Goal: Navigation & Orientation: Find specific page/section

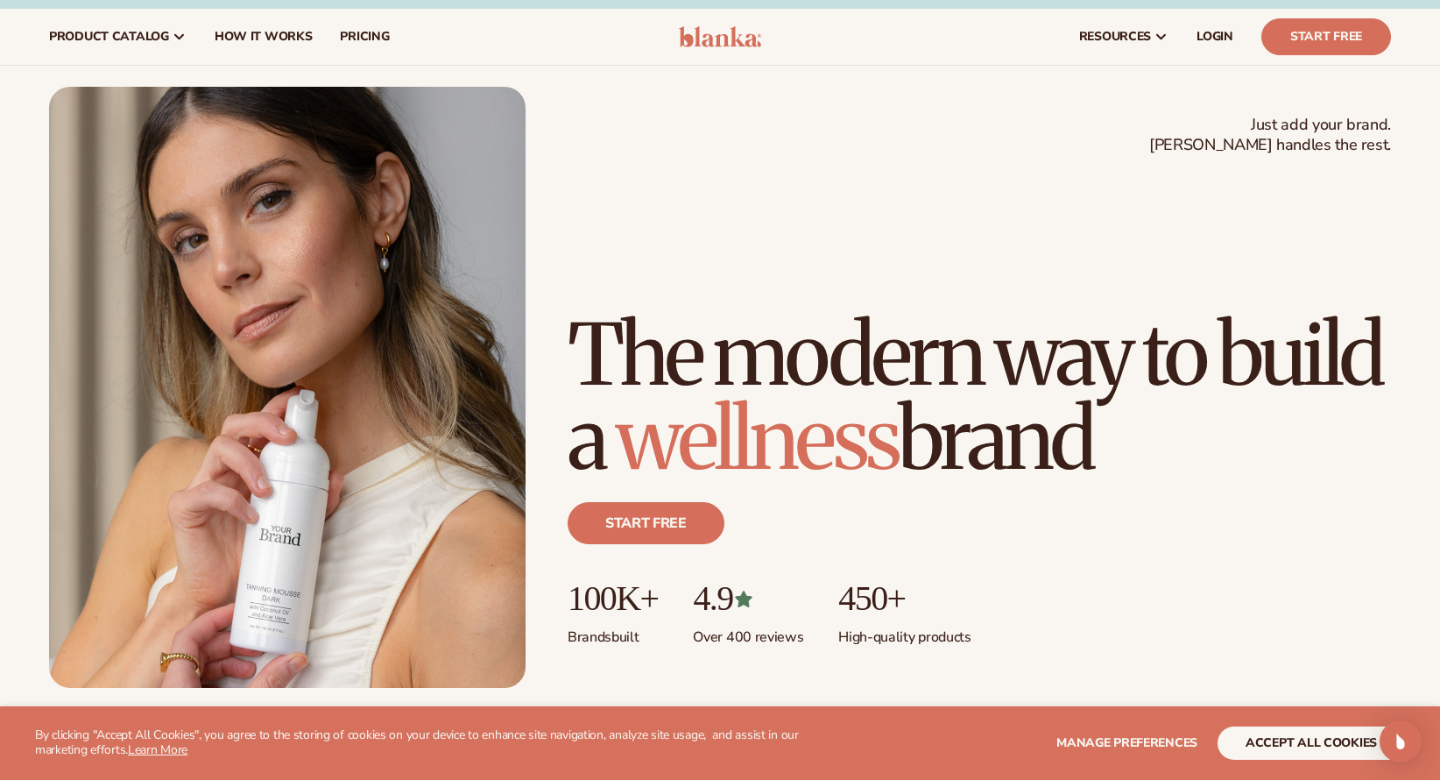
scroll to position [21, 0]
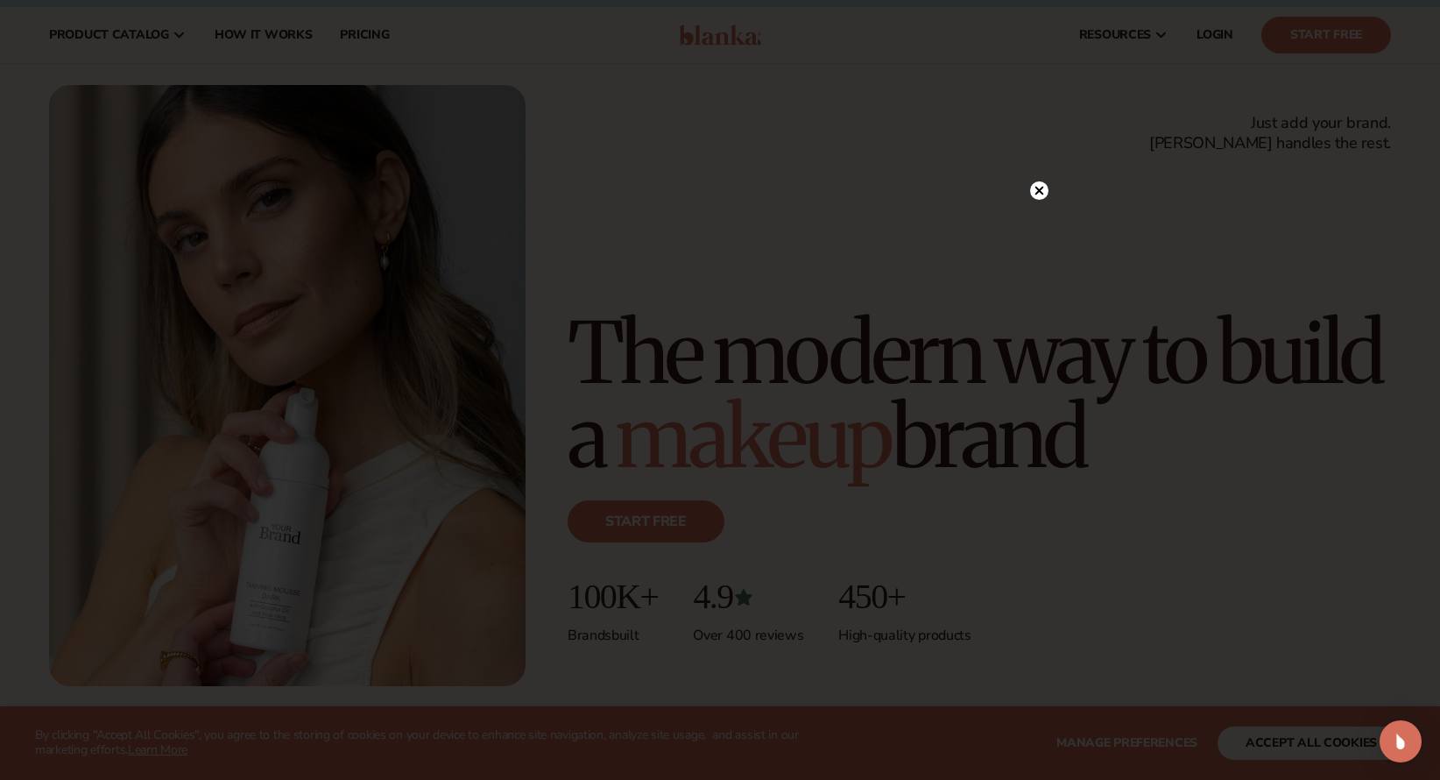
click at [1043, 187] on icon at bounding box center [1039, 190] width 9 height 9
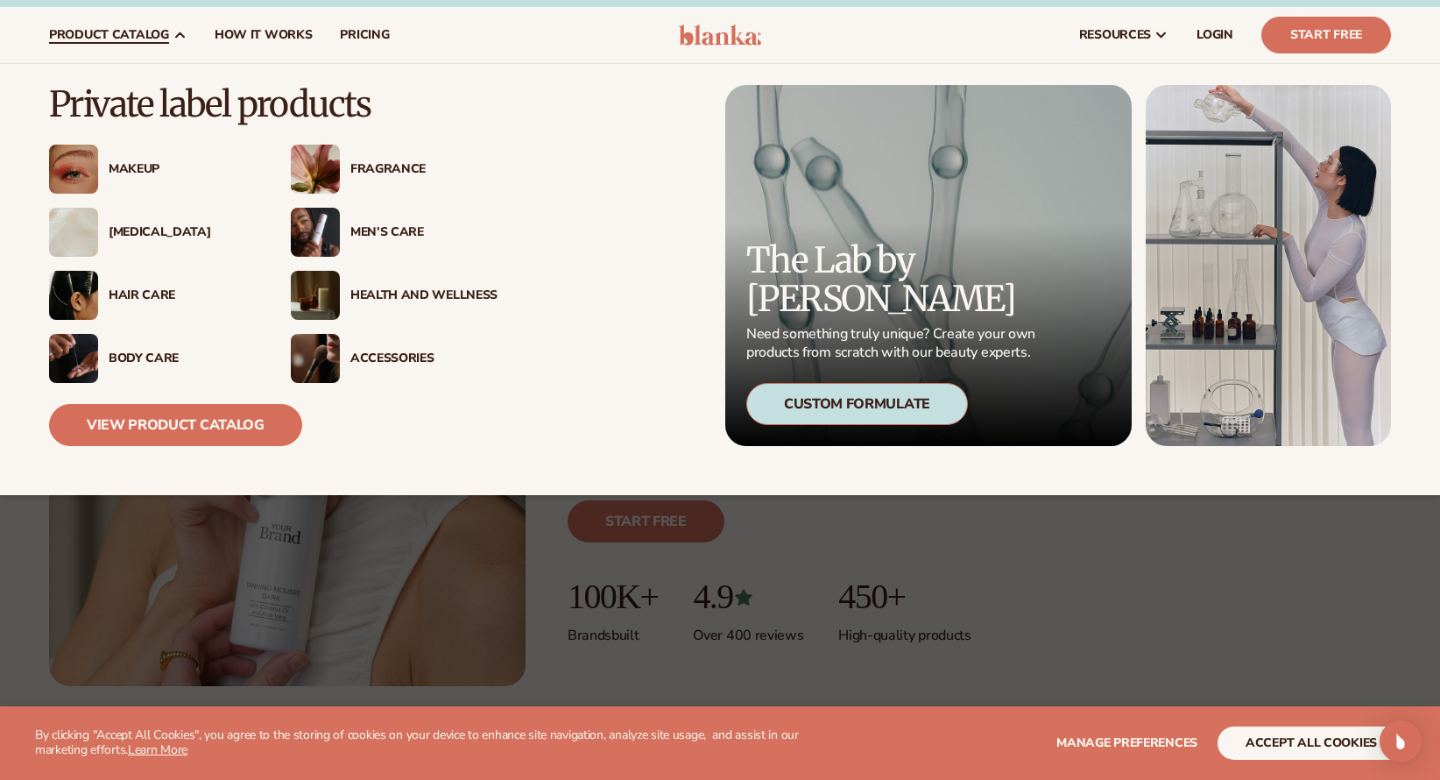
click at [133, 164] on div "Makeup" at bounding box center [182, 169] width 147 height 15
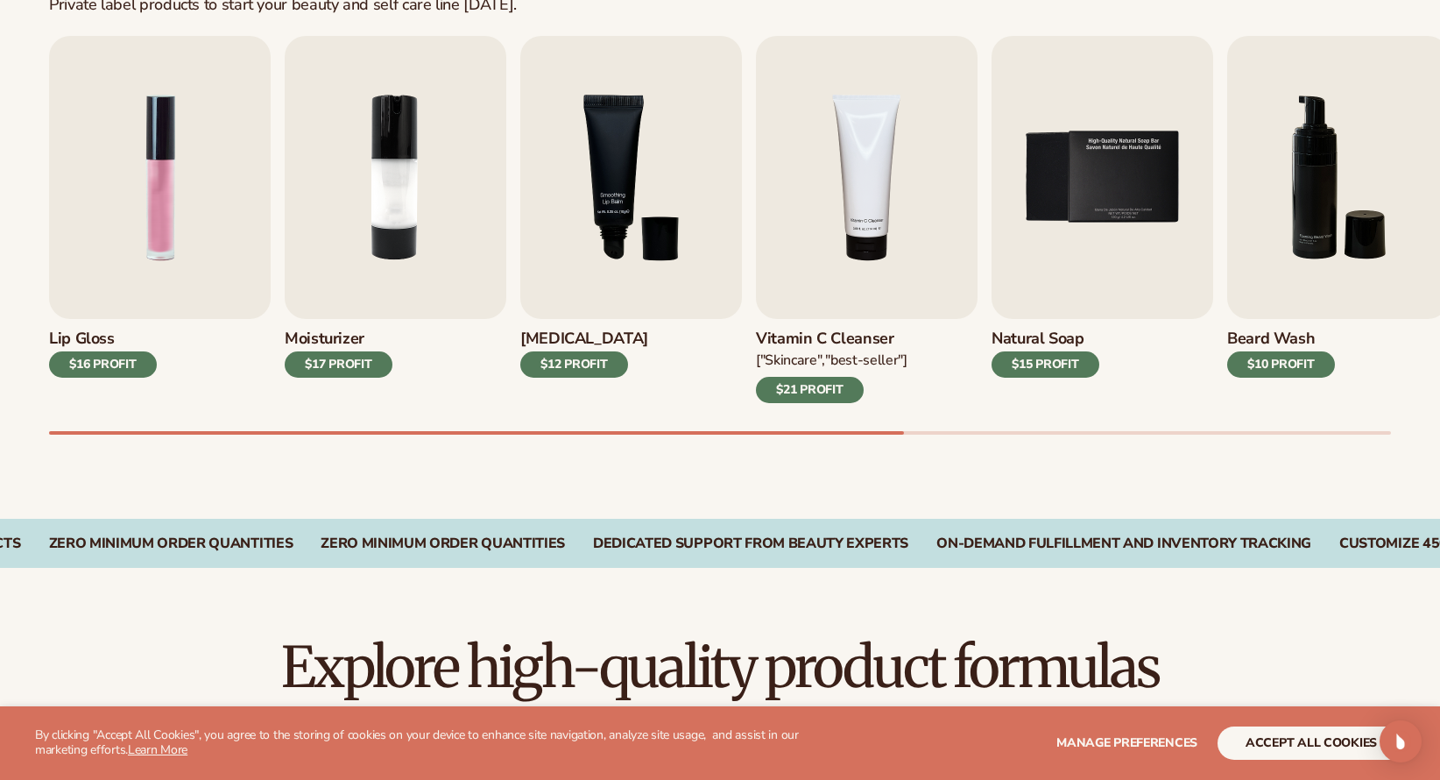
scroll to position [597, 0]
